Goal: Information Seeking & Learning: Learn about a topic

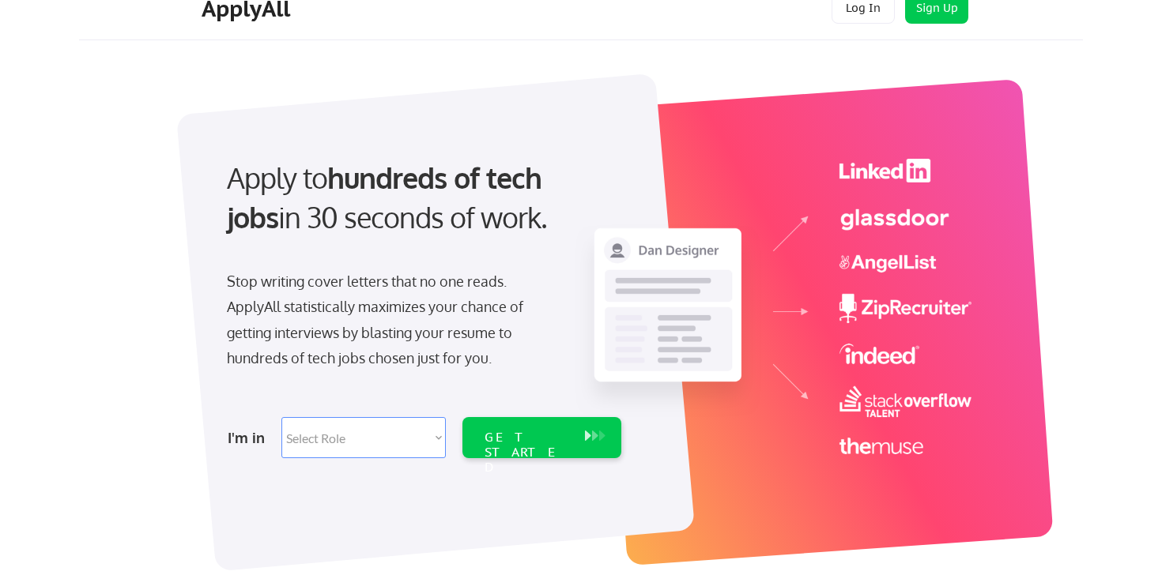
scroll to position [29, 0]
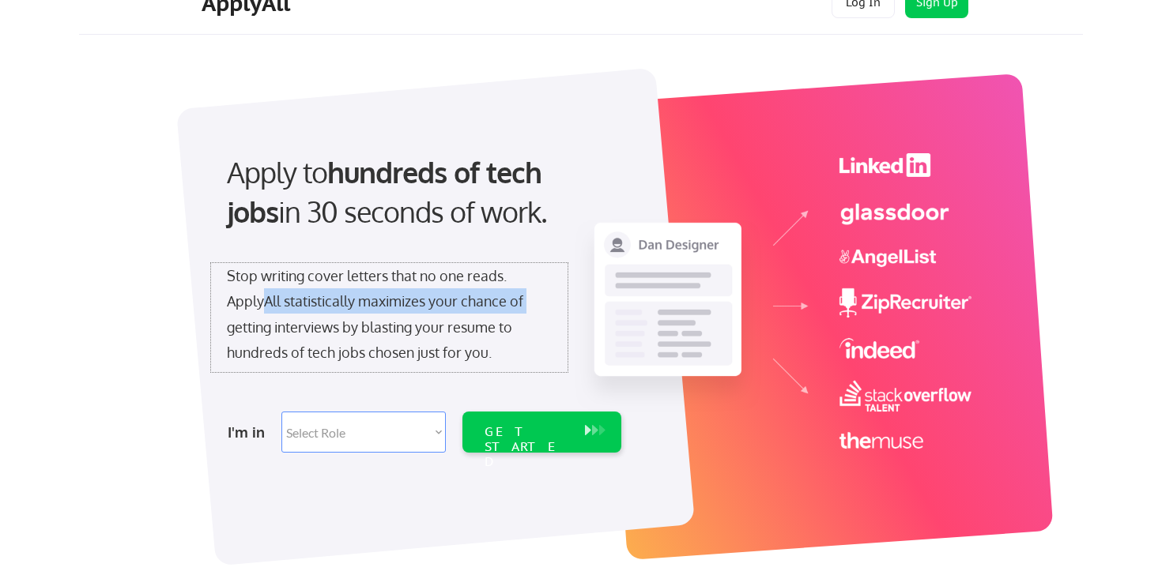
drag, startPoint x: 263, startPoint y: 301, endPoint x: 552, endPoint y: 299, distance: 288.5
click at [552, 299] on div "Stop writing cover letters that no one reads. ApplyAll statistically maximizes …" at bounding box center [389, 317] width 356 height 109
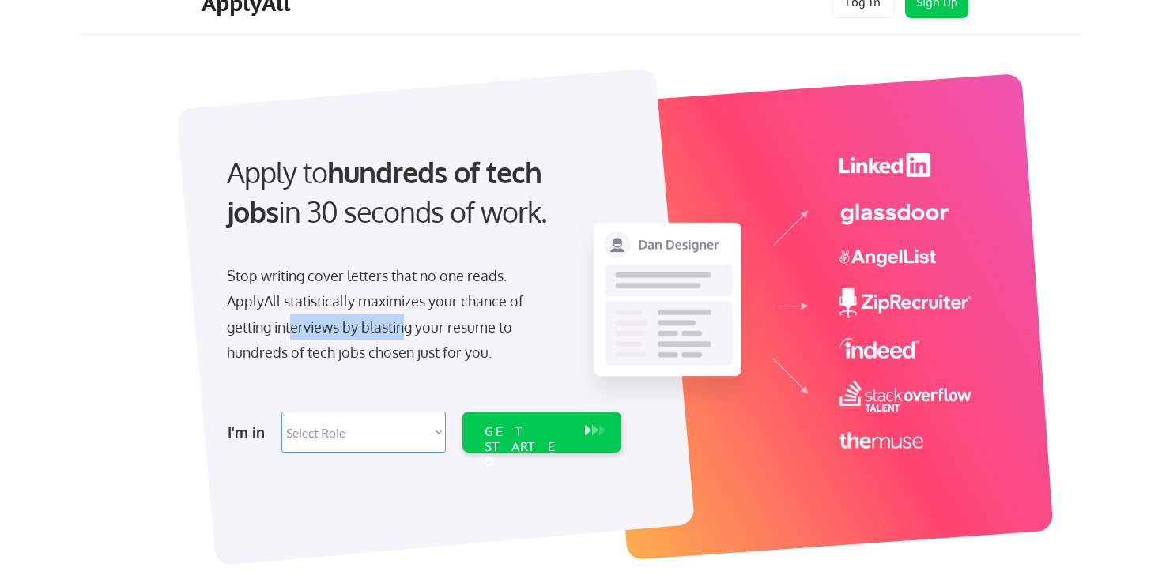
drag, startPoint x: 295, startPoint y: 338, endPoint x: 410, endPoint y: 337, distance: 115.4
click at [410, 337] on div "Stop writing cover letters that no one reads. ApplyAll statistically maximizes …" at bounding box center [389, 314] width 325 height 103
drag, startPoint x: 370, startPoint y: 347, endPoint x: 469, endPoint y: 345, distance: 98.8
click at [488, 345] on div "Stop writing cover letters that no one reads. ApplyAll statistically maximizes …" at bounding box center [389, 314] width 325 height 103
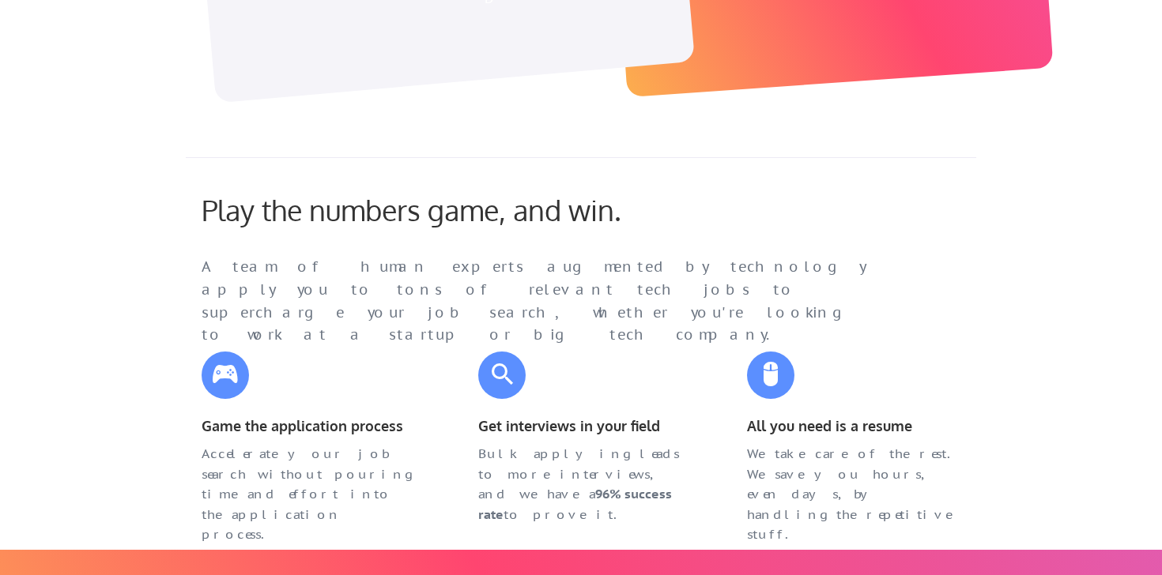
scroll to position [586, 0]
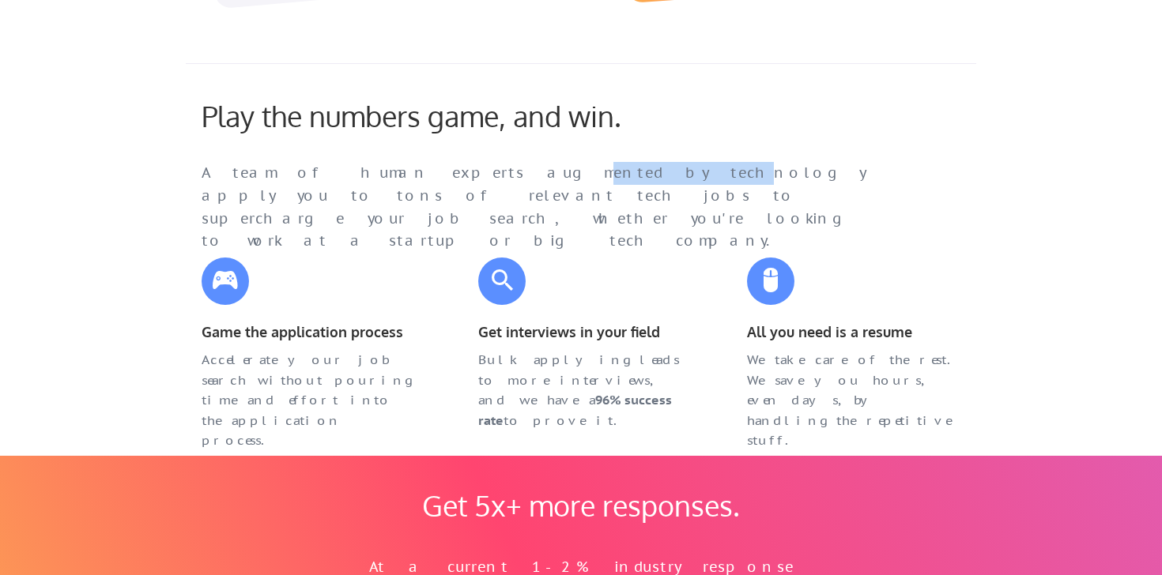
drag, startPoint x: 417, startPoint y: 179, endPoint x: 549, endPoint y: 175, distance: 132.9
click at [538, 175] on div "A team of human experts augmented by technology apply you to tons of relevant t…" at bounding box center [550, 207] width 696 height 91
click at [576, 174] on div "A team of human experts augmented by technology apply you to tons of relevant t…" at bounding box center [550, 207] width 696 height 91
drag, startPoint x: 327, startPoint y: 171, endPoint x: 545, endPoint y: 172, distance: 217.4
click at [525, 172] on div "A team of human experts augmented by technology apply you to tons of relevant t…" at bounding box center [550, 207] width 696 height 91
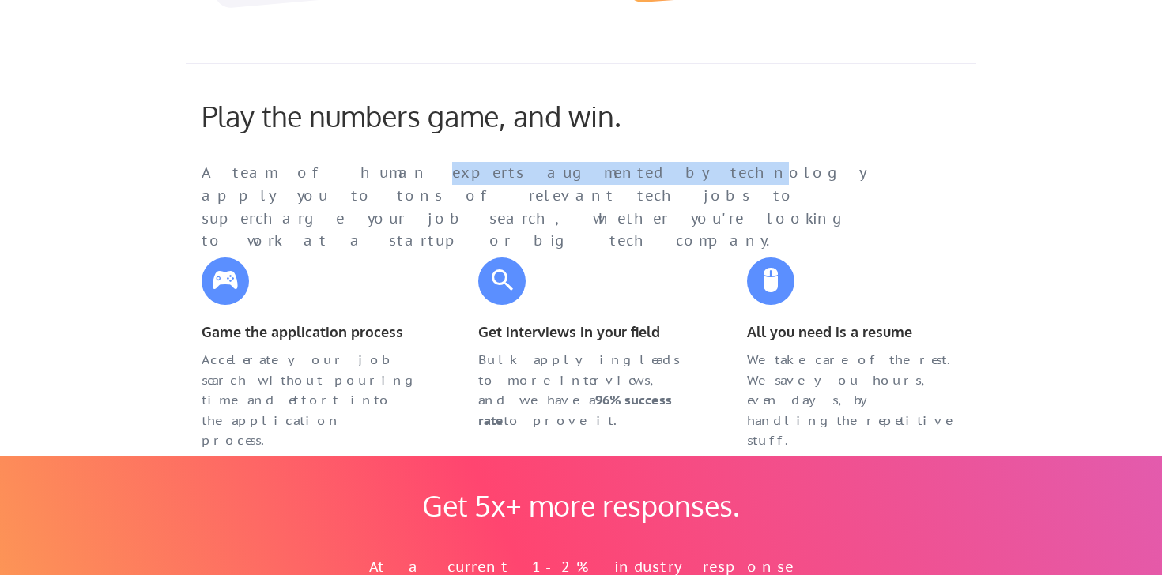
click at [575, 173] on div "A team of human experts augmented by technology apply you to tons of relevant t…" at bounding box center [550, 207] width 696 height 91
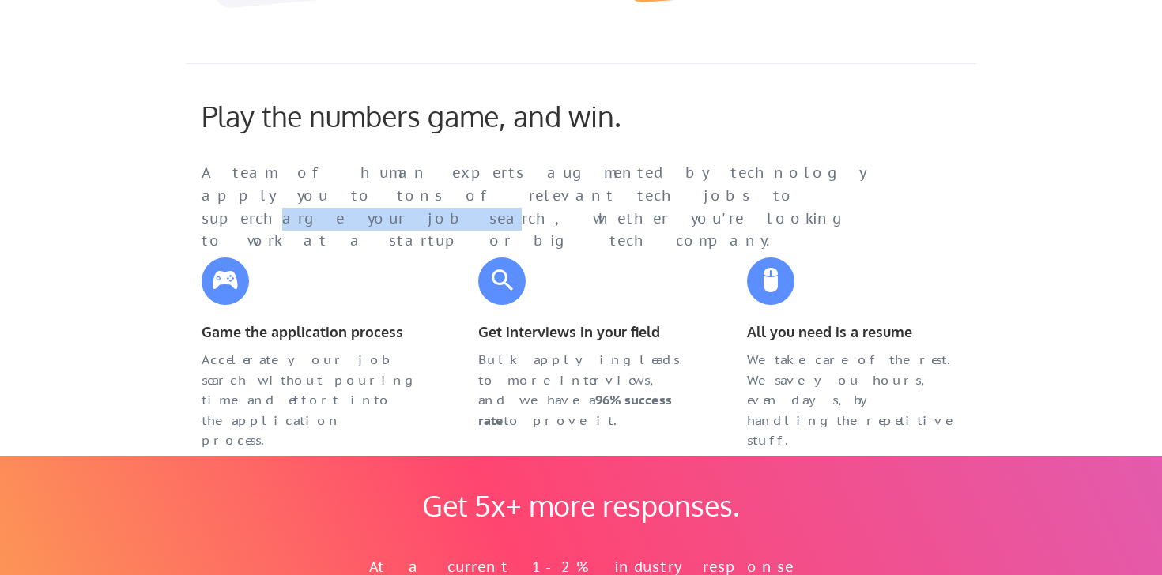
drag, startPoint x: 261, startPoint y: 194, endPoint x: 378, endPoint y: 194, distance: 117.0
click at [378, 194] on div "A team of human experts augmented by technology apply you to tons of relevant t…" at bounding box center [550, 207] width 696 height 91
click at [457, 194] on div "A team of human experts augmented by technology apply you to tons of relevant t…" at bounding box center [550, 207] width 696 height 91
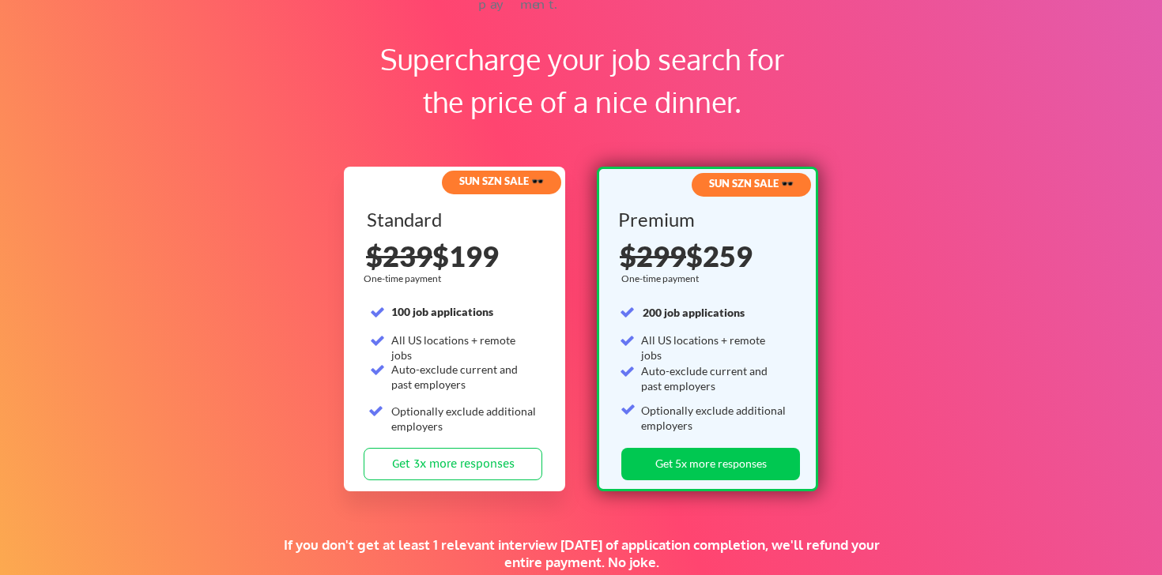
scroll to position [2374, 0]
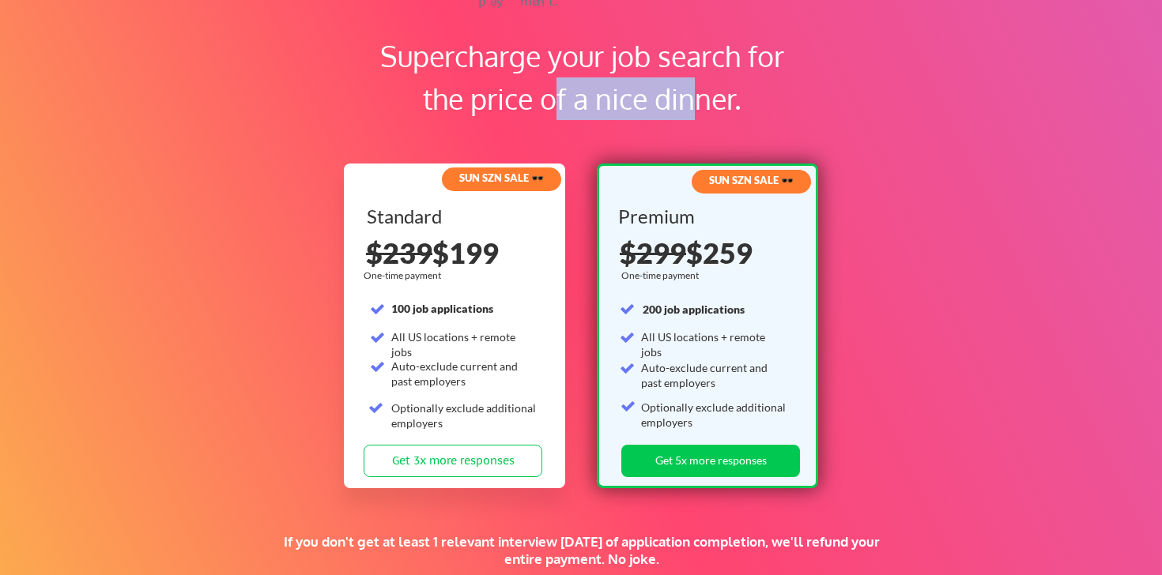
drag, startPoint x: 549, startPoint y: 109, endPoint x: 687, endPoint y: 103, distance: 137.7
click at [687, 103] on div "Supercharge your job search for the price of a nice dinner." at bounding box center [581, 77] width 443 height 85
click at [276, 223] on div "Supercharge your job search for the price of a nice dinner. SUN SZN SALE 🕶️ Sta…" at bounding box center [581, 307] width 1162 height 673
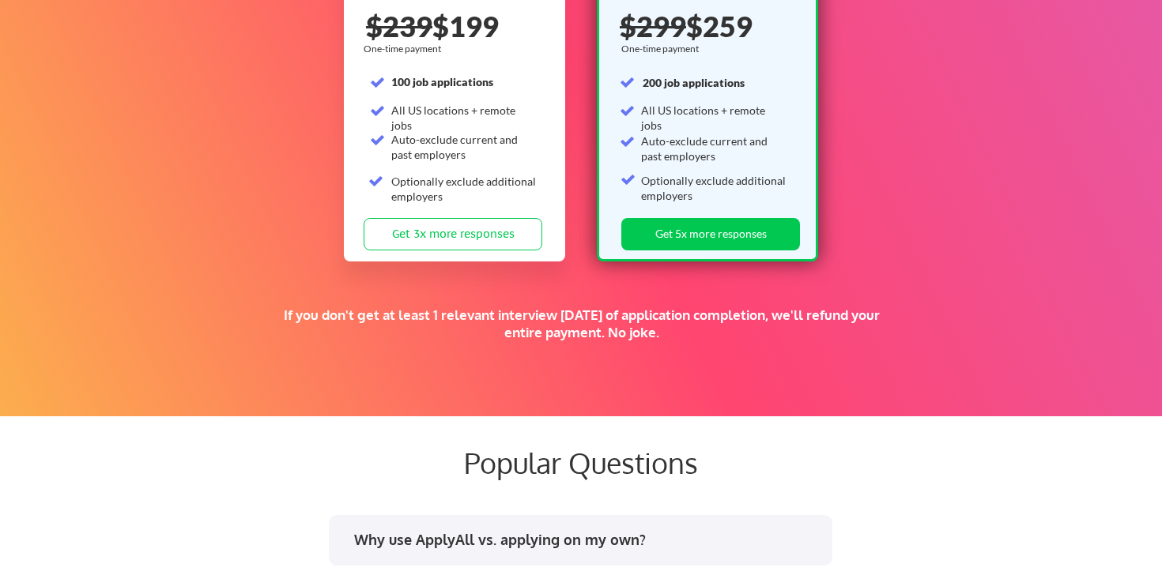
scroll to position [2614, 0]
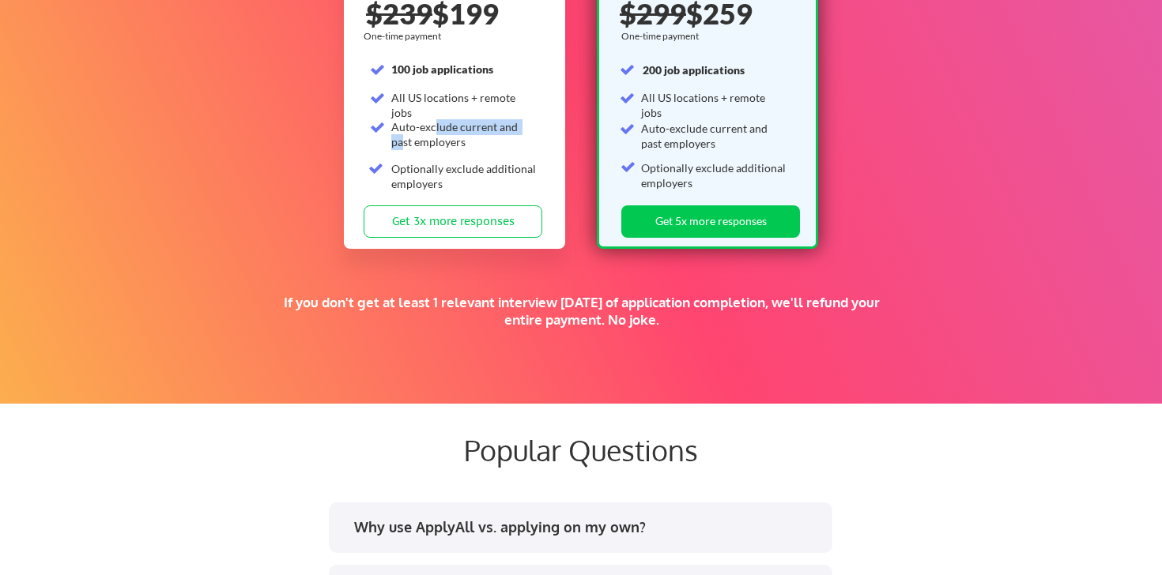
drag, startPoint x: 435, startPoint y: 126, endPoint x: 526, endPoint y: 130, distance: 91.8
click at [526, 130] on div "Auto-exclude current and past employers" at bounding box center [464, 134] width 146 height 31
drag, startPoint x: 425, startPoint y: 168, endPoint x: 515, endPoint y: 166, distance: 89.3
click at [514, 166] on div "Optionally exclude additional employers" at bounding box center [464, 176] width 146 height 31
click at [172, 247] on div "Supercharge your job search for the price of a nice dinner. SUN SZN SALE 🕶️ Sta…" at bounding box center [581, 67] width 1162 height 673
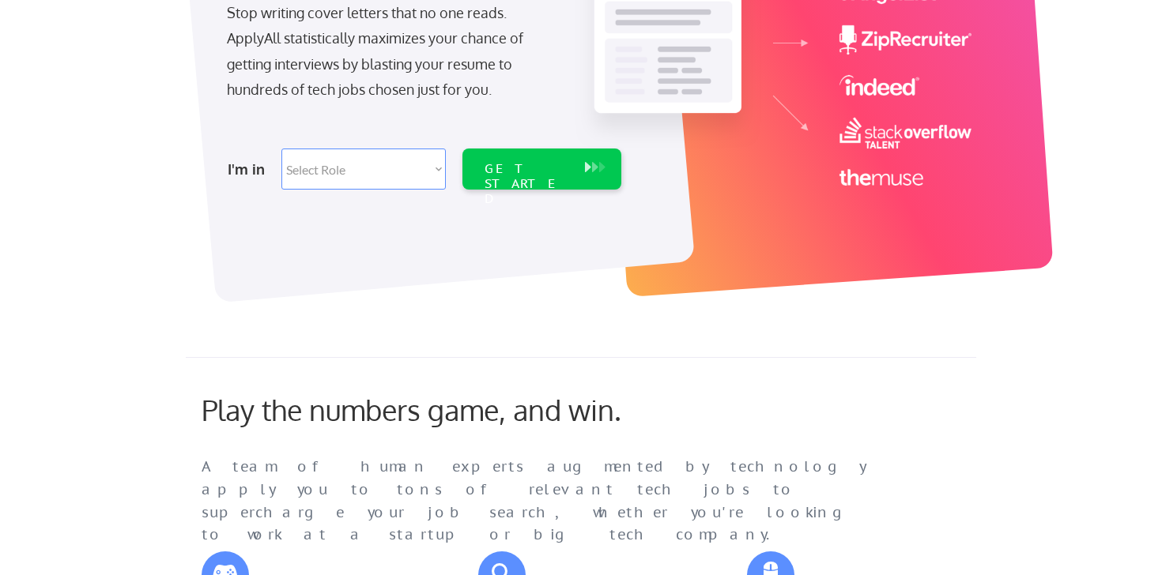
scroll to position [0, 0]
